Goal: Task Accomplishment & Management: Manage account settings

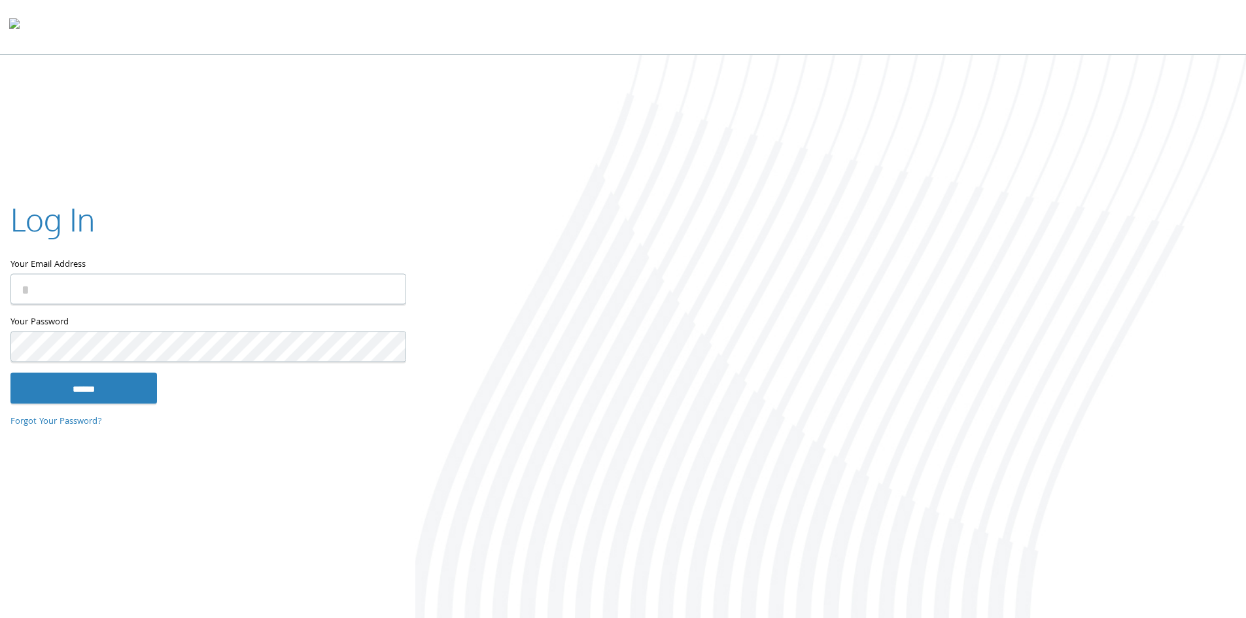
type input "**********"
click at [124, 394] on input "******" at bounding box center [83, 387] width 146 height 31
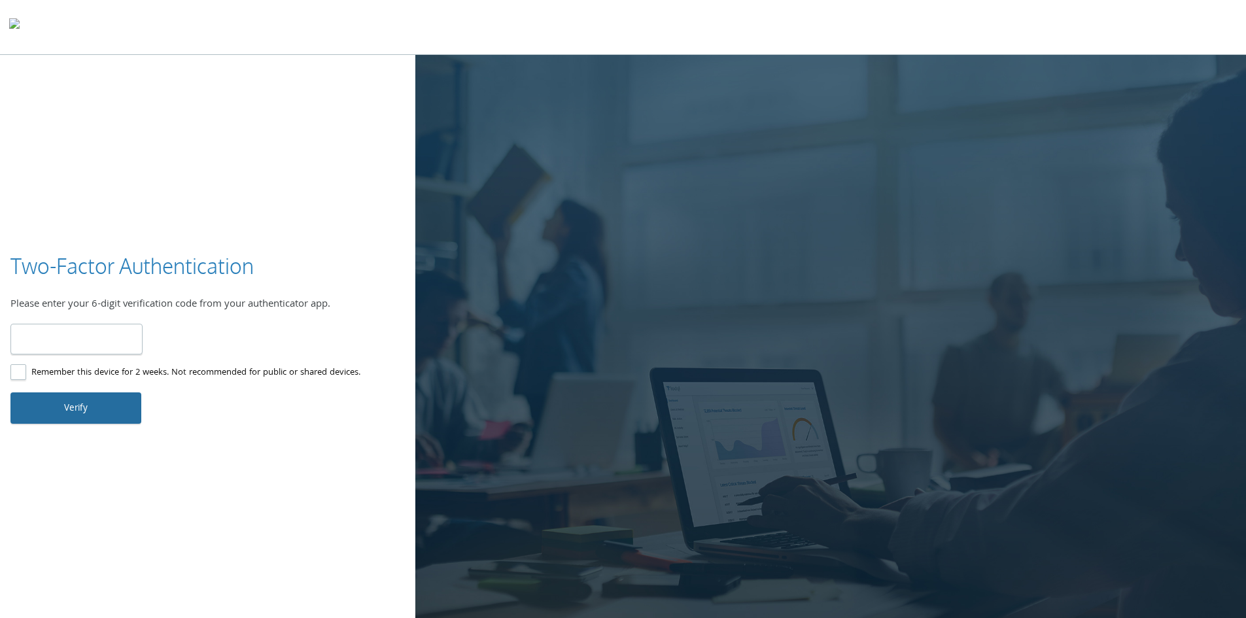
type input "******"
click at [74, 396] on button "Verify" at bounding box center [75, 407] width 131 height 31
